Goal: Information Seeking & Learning: Learn about a topic

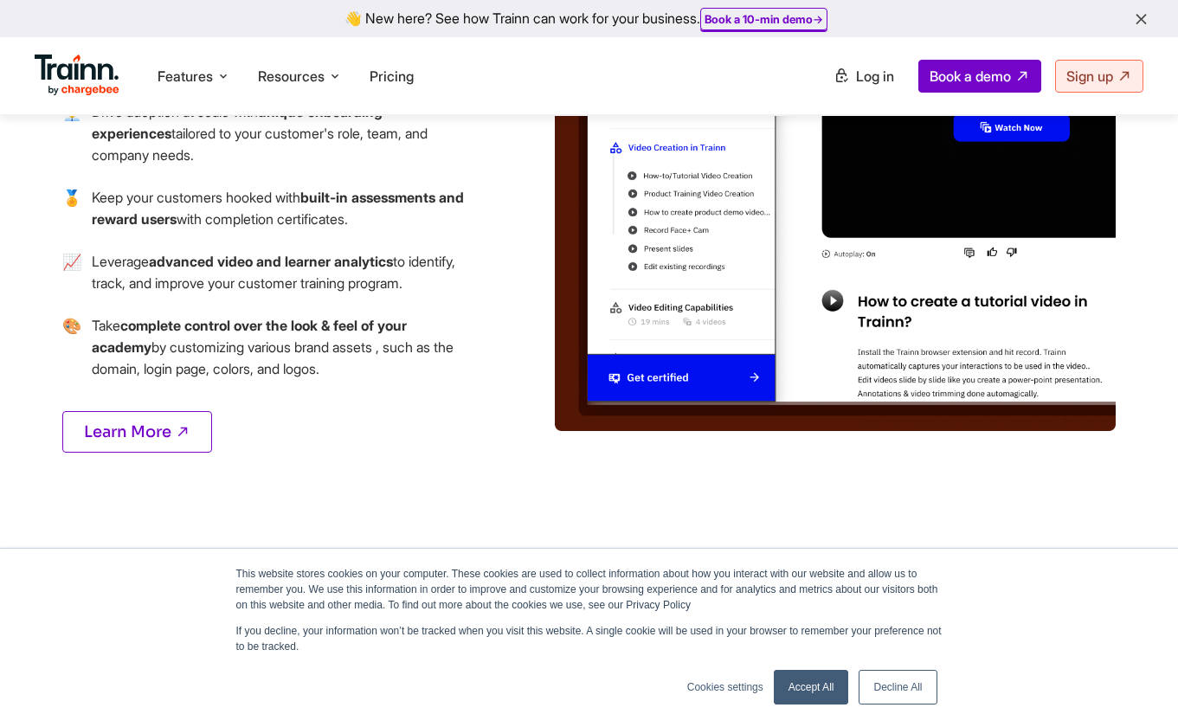
scroll to position [2506, 0]
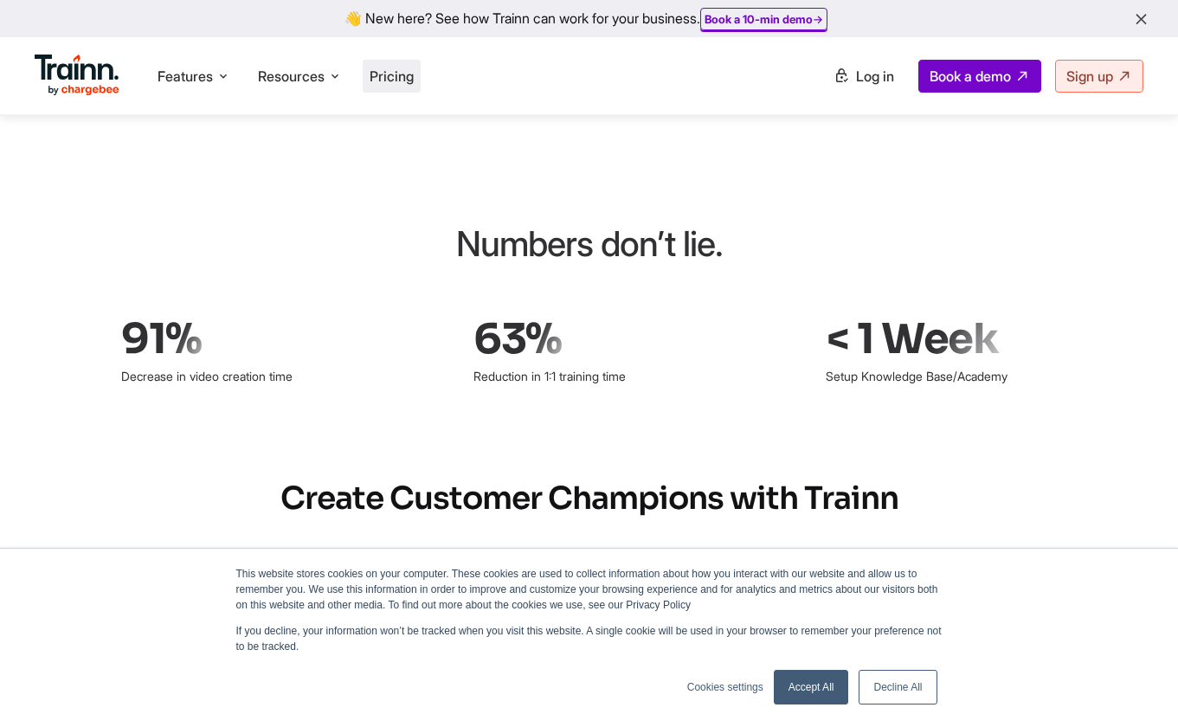
click at [394, 90] on li "Pricing" at bounding box center [392, 76] width 58 height 33
click at [369, 81] on li "Pricing" at bounding box center [392, 76] width 58 height 33
click at [822, 698] on link "Accept All" at bounding box center [811, 687] width 75 height 35
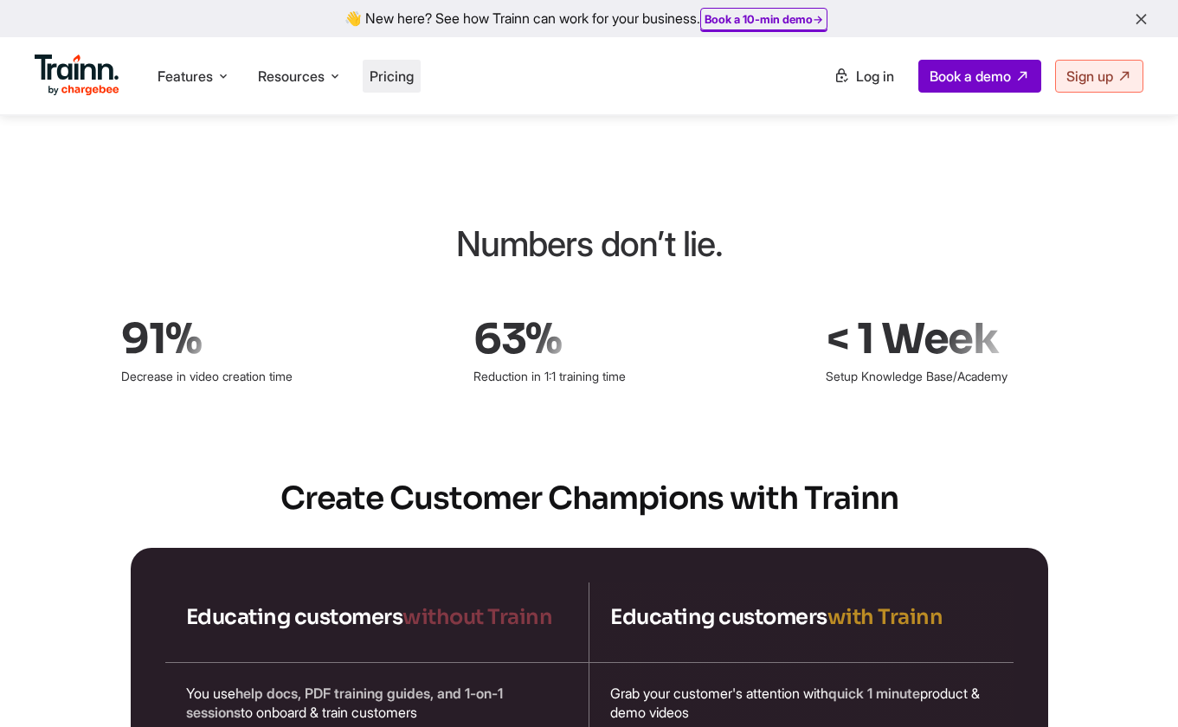
scroll to position [0, 0]
click at [413, 80] on span "Pricing" at bounding box center [392, 76] width 44 height 17
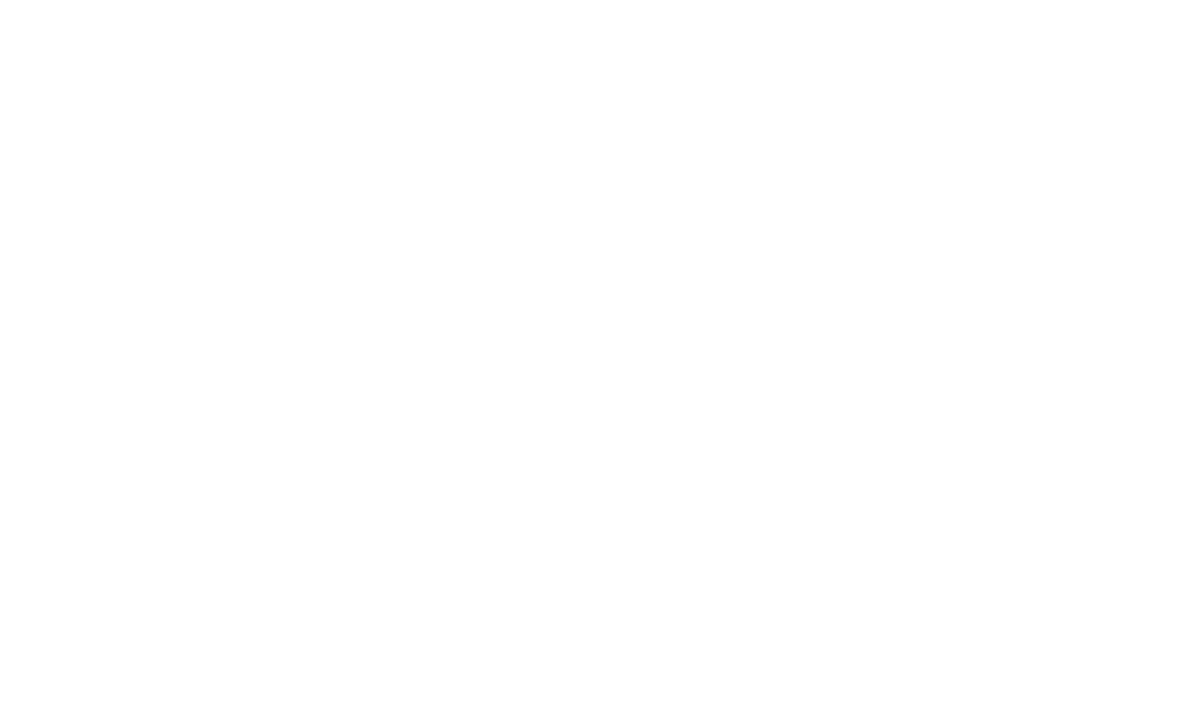
click at [413, 80] on span "Pricing" at bounding box center [392, 76] width 44 height 17
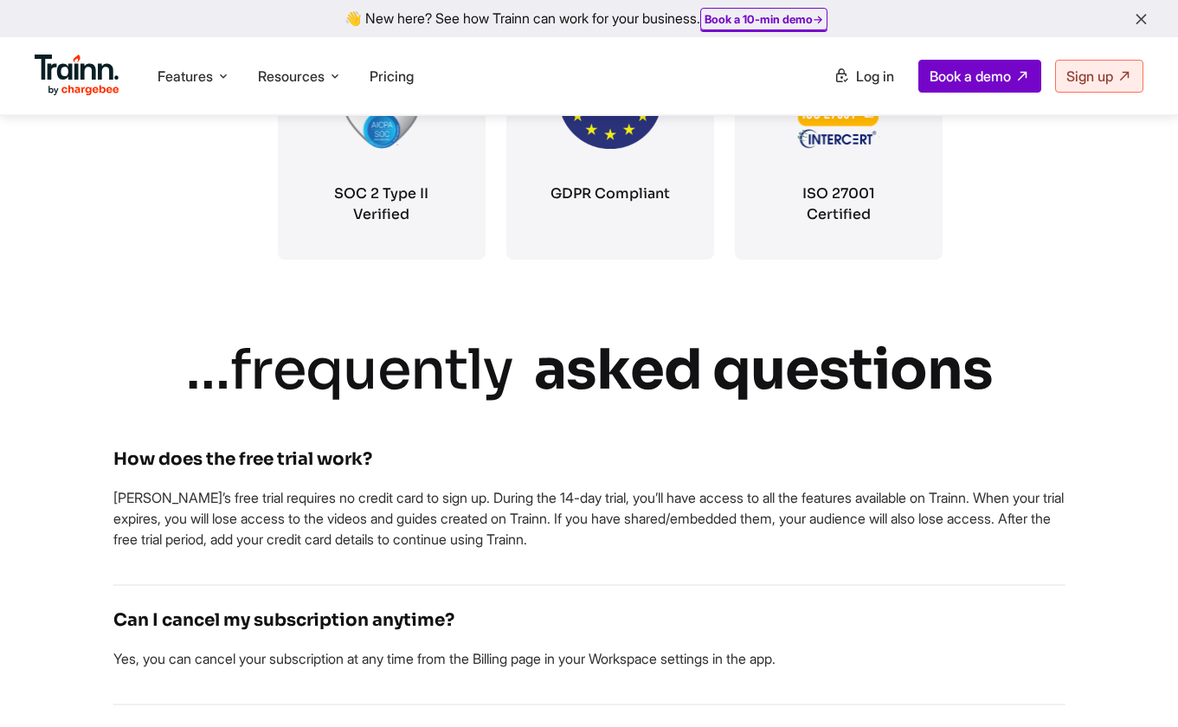
scroll to position [3902, 0]
